Goal: Task Accomplishment & Management: Complete application form

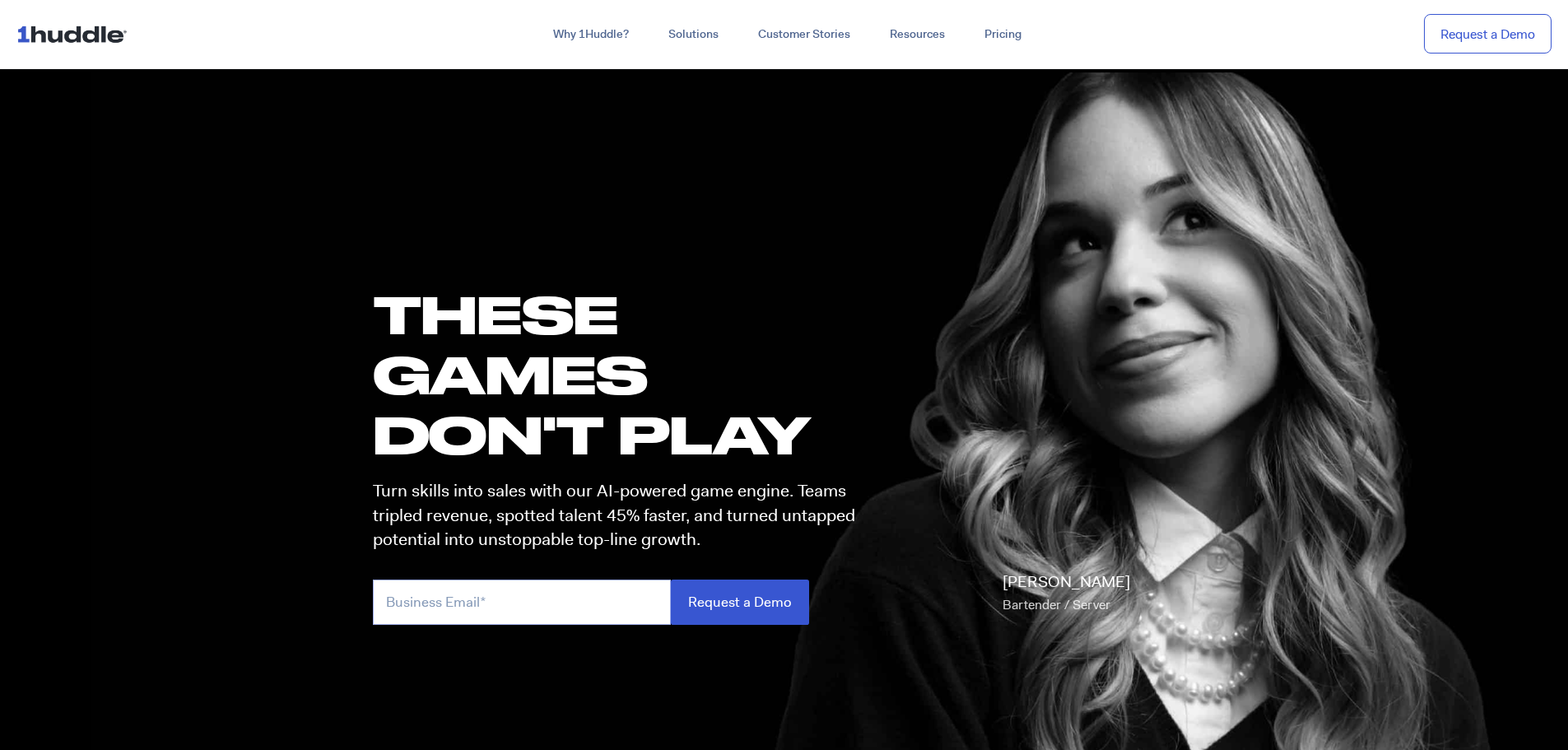
click at [610, 608] on input "email" at bounding box center [521, 602] width 298 height 46
drag, startPoint x: 610, startPoint y: 608, endPoint x: 102, endPoint y: 59, distance: 748.0
click at [102, 59] on nav "Why 1Huddle? How It Works Science of Learning Gamification What We Stand For FA…" at bounding box center [784, 35] width 1568 height 69
click at [100, 38] on img at bounding box center [75, 34] width 118 height 31
click at [579, 17] on nav "Why 1Huddle? How It Works Science of Learning Gamification What We Stand For FA…" at bounding box center [784, 35] width 1568 height 69
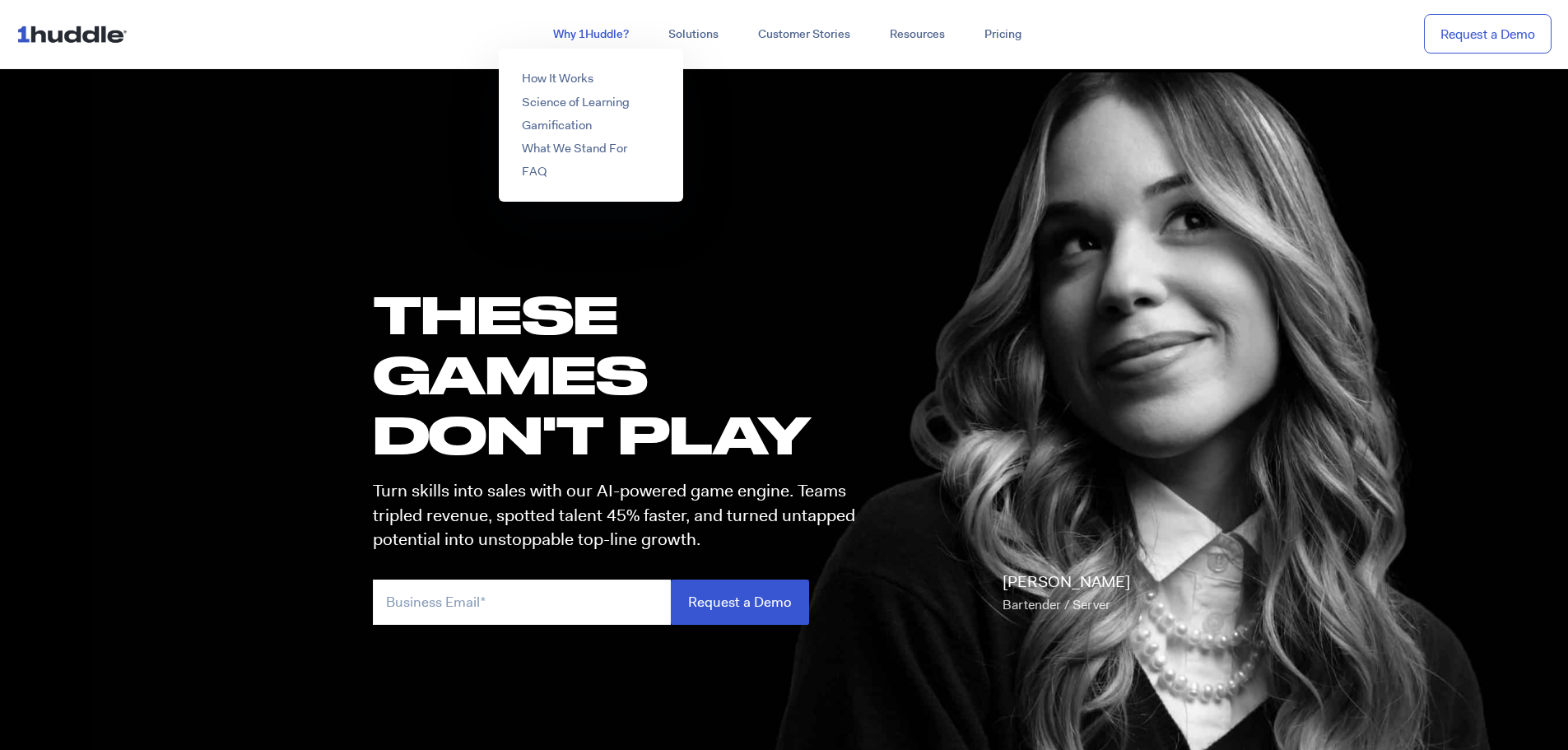
click at [587, 33] on link "Why 1Huddle?" at bounding box center [590, 35] width 115 height 30
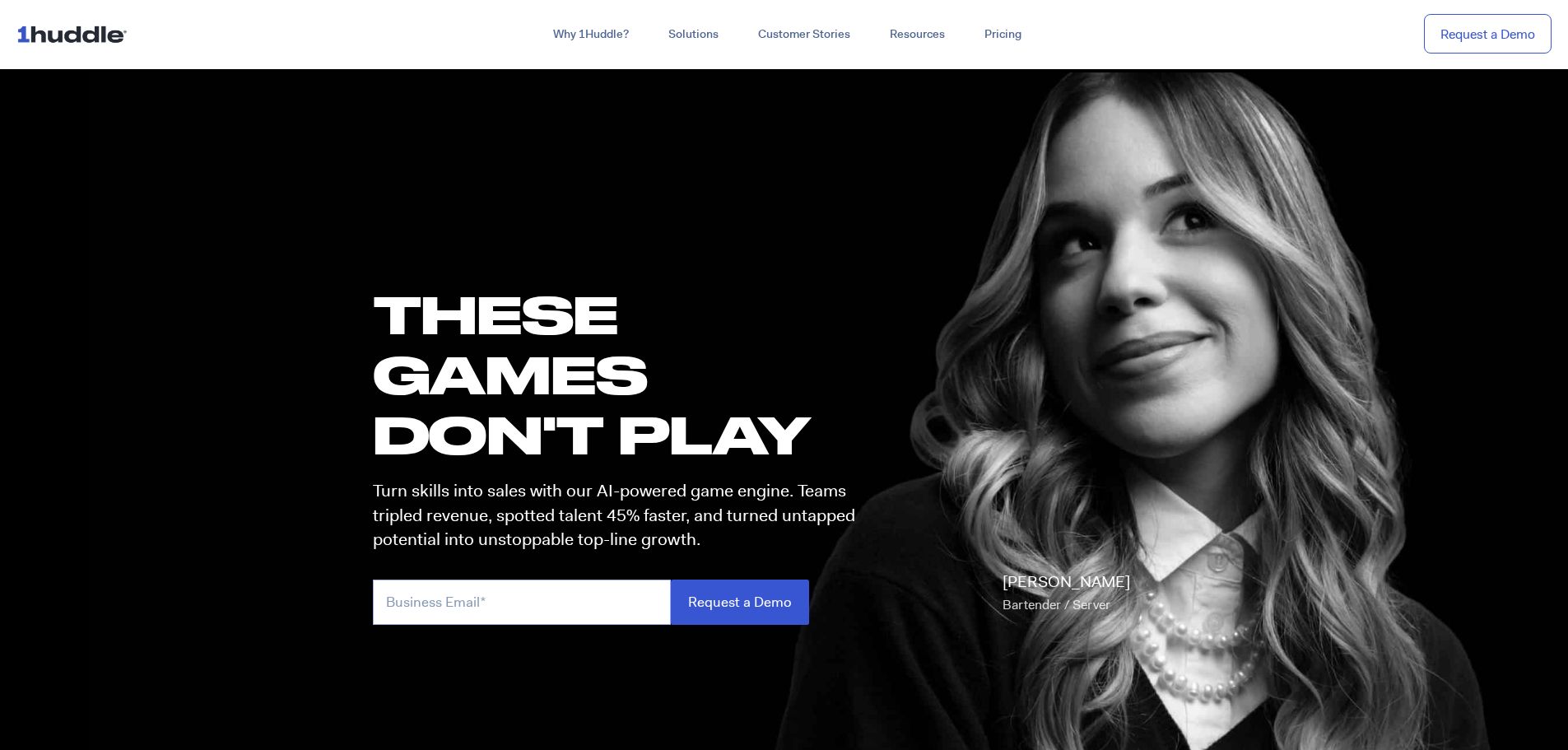
click at [618, 587] on input "email" at bounding box center [521, 602] width 298 height 46
type input "adesumma@republicbos.com"
click at [671, 580] on input "Request a Demo" at bounding box center [740, 602] width 138 height 46
